Goal: Task Accomplishment & Management: Use online tool/utility

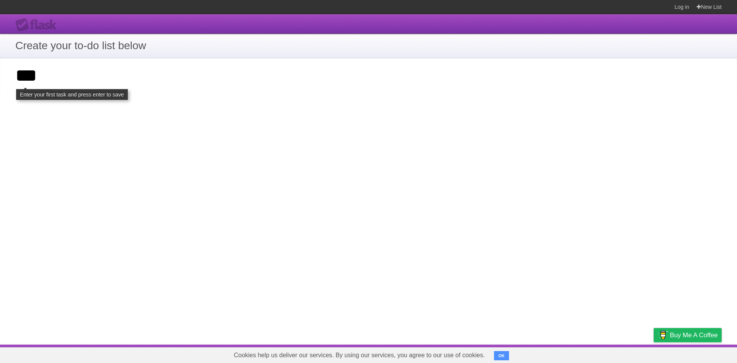
type input "***"
click input "**********" at bounding box center [0, 0] width 0 height 0
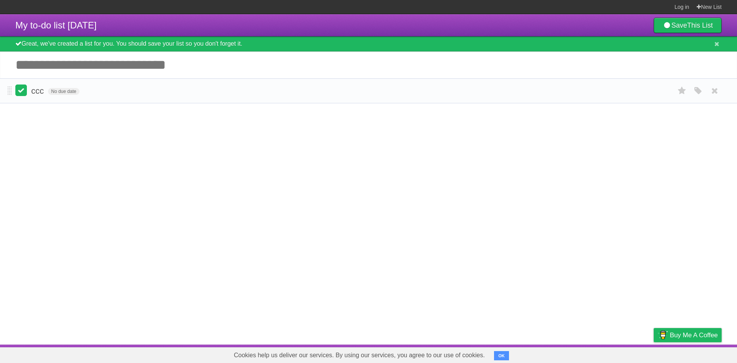
click at [20, 93] on label at bounding box center [21, 90] width 12 height 12
